Goal: Find specific page/section: Find specific page/section

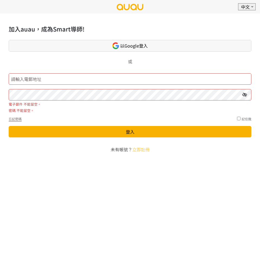
click at [150, 47] on link "以Google登入" at bounding box center [130, 46] width 243 height 12
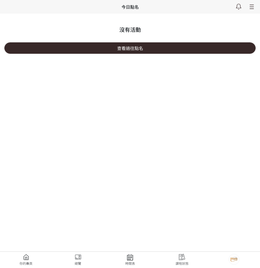
click at [142, 45] on link "查看過往點名" at bounding box center [130, 47] width 252 height 11
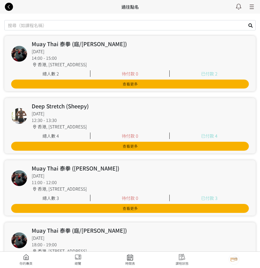
click at [12, 6] on icon at bounding box center [9, 6] width 10 height 7
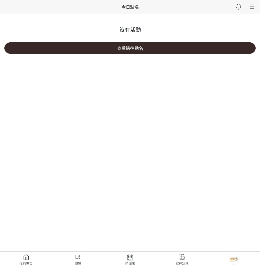
click at [114, 43] on link "查看過往點名" at bounding box center [130, 47] width 252 height 11
click at [131, 50] on link "查看過往點名" at bounding box center [130, 47] width 252 height 11
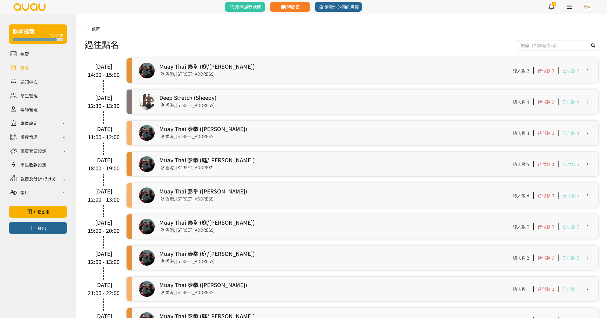
click at [54, 73] on ul "總覽 點名 通知中心 學生管理 導師管理 專頁設定 外觀與主題 基本資料 資格和認證 課程管理 課程 課程設定 課程組合 (Beta) 私人預約 設定 課程地…" at bounding box center [38, 125] width 59 height 152
click at [57, 70] on link at bounding box center [38, 67] width 59 height 9
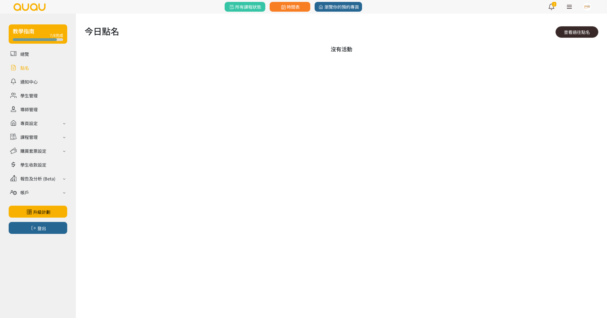
click at [575, 35] on link "查看過往點名" at bounding box center [577, 31] width 43 height 11
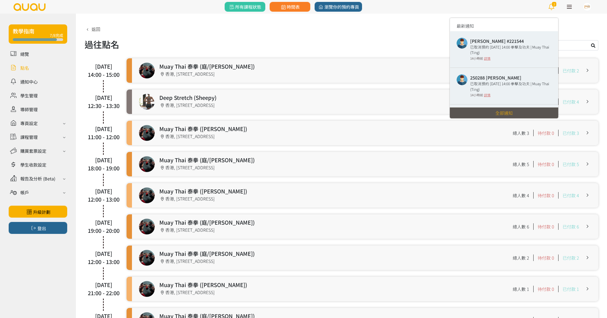
click at [551, 8] on icon at bounding box center [551, 7] width 11 height 8
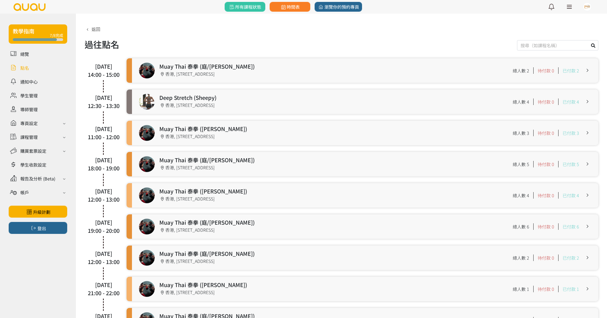
click at [24, 67] on link at bounding box center [38, 67] width 59 height 9
